Goal: Find specific page/section: Find specific page/section

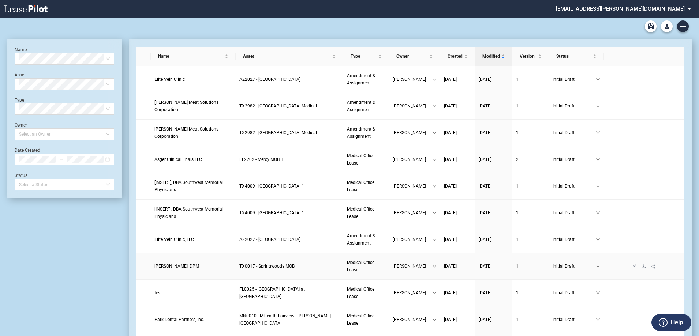
click at [184, 268] on span "[PERSON_NAME], DPM" at bounding box center [176, 266] width 45 height 5
click at [263, 266] on span "TX0017 - Springwoods MOB" at bounding box center [266, 266] width 55 height 5
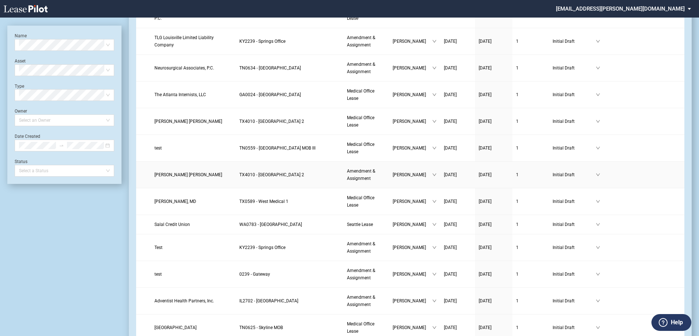
scroll to position [768, 0]
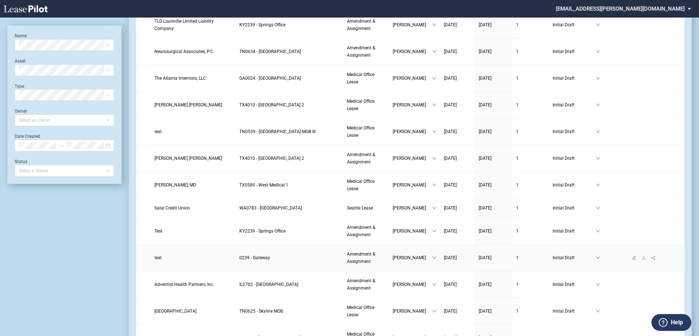
click at [254, 259] on span "0239 - Gateway" at bounding box center [254, 257] width 31 height 5
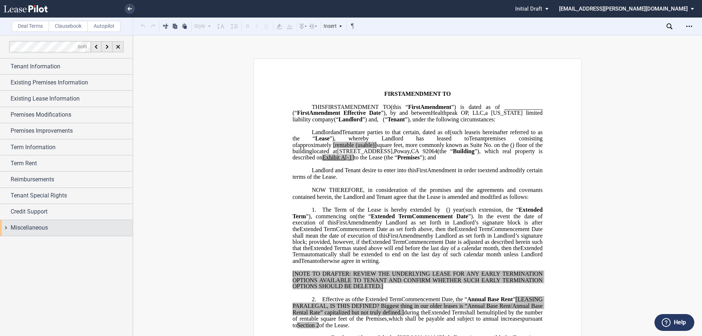
click at [8, 226] on div "Miscellaneous" at bounding box center [66, 228] width 133 height 16
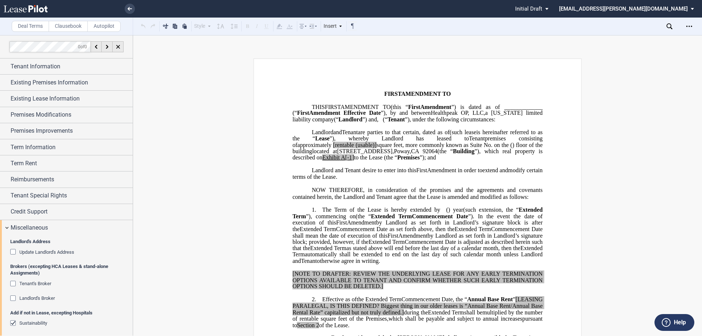
scroll to position [110, 0]
